Goal: Task Accomplishment & Management: Manage account settings

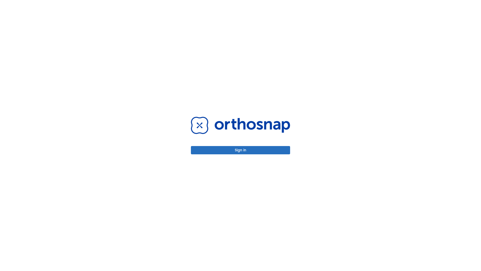
click at [241, 150] on button "Sign in" at bounding box center [240, 150] width 99 height 8
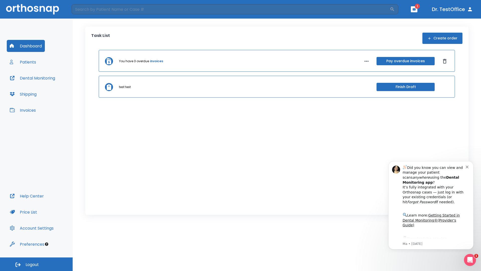
click at [36, 264] on span "Logout" at bounding box center [32, 265] width 13 height 6
